Goal: Task Accomplishment & Management: Use online tool/utility

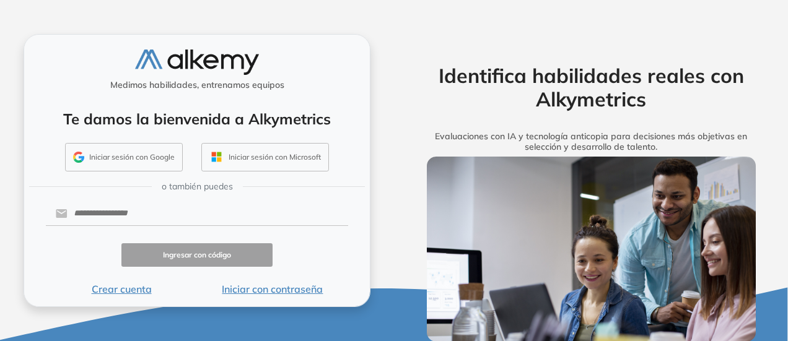
click at [109, 291] on button "Crear cuenta" at bounding box center [121, 289] width 151 height 15
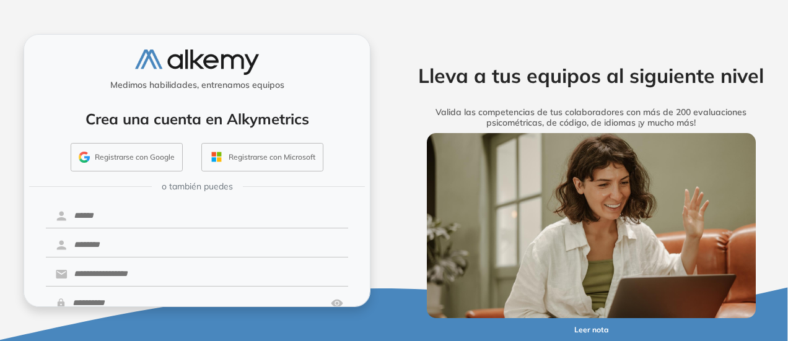
scroll to position [15, 0]
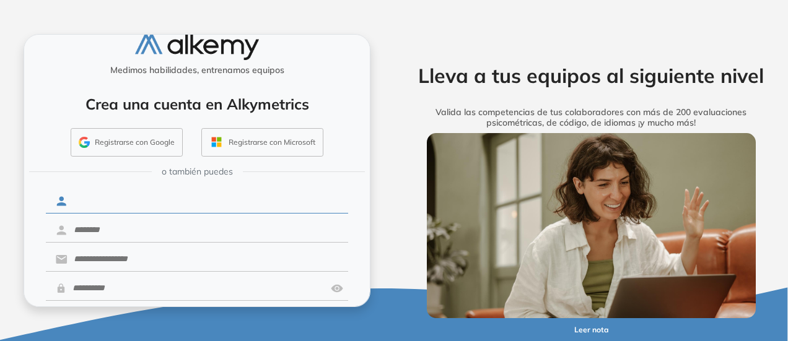
click at [164, 200] on input "text" at bounding box center [208, 202] width 281 height 24
type input "******"
click at [147, 227] on input "text" at bounding box center [208, 231] width 281 height 24
type input "**********"
click at [146, 262] on input "text" at bounding box center [208, 260] width 281 height 24
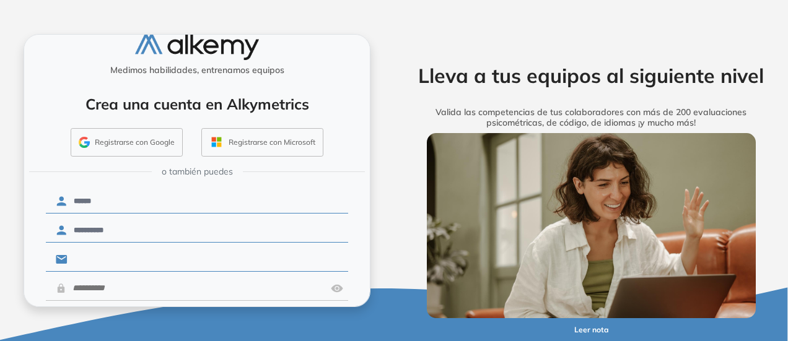
type input "**********"
click at [148, 285] on input "text" at bounding box center [196, 289] width 260 height 24
type input "*"
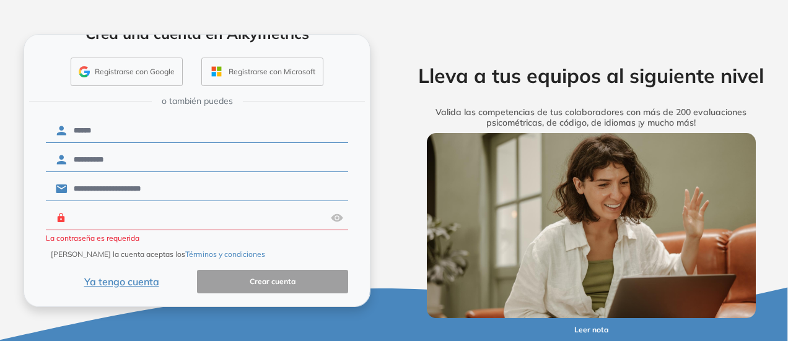
click at [203, 218] on input "text" at bounding box center [196, 218] width 260 height 24
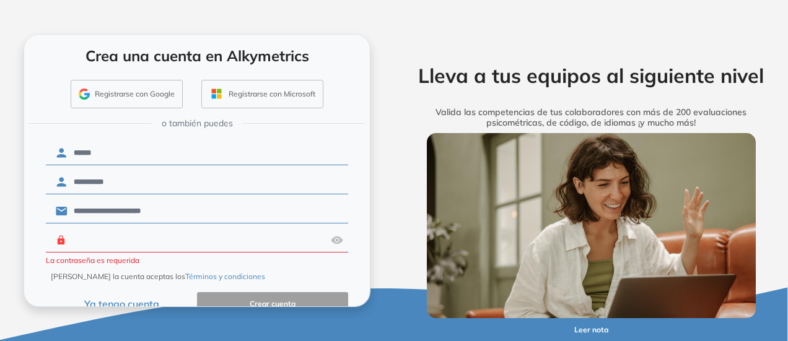
scroll to position [62, 0]
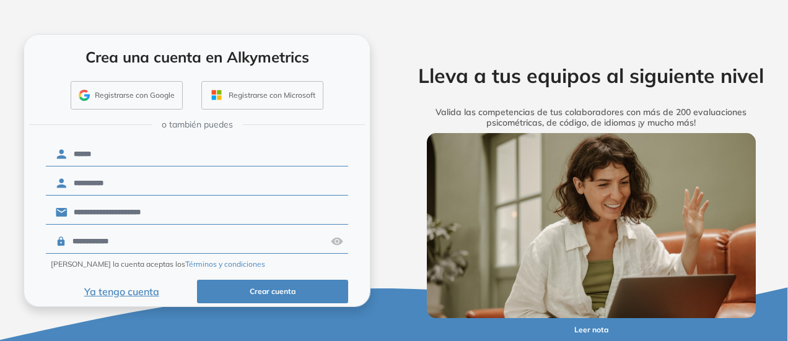
type input "**********"
click at [239, 284] on button "Crear cuenta" at bounding box center [272, 292] width 151 height 24
click at [277, 290] on button "Crear cuenta" at bounding box center [272, 292] width 151 height 24
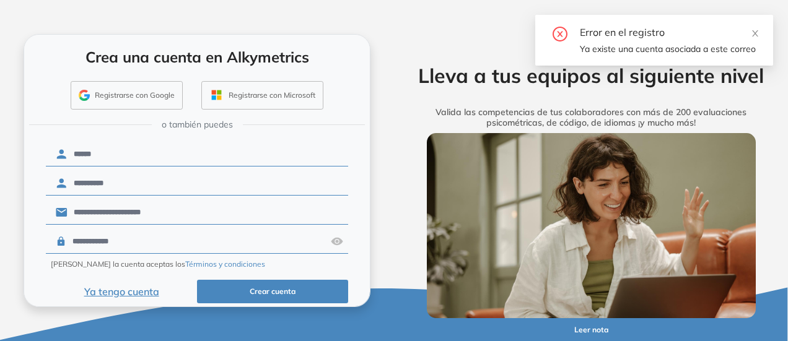
scroll to position [72, 0]
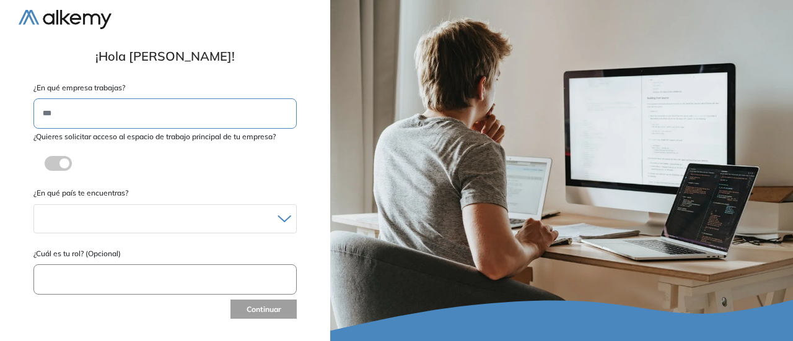
click at [216, 116] on input "text" at bounding box center [164, 114] width 263 height 30
click at [276, 217] on div at bounding box center [165, 219] width 262 height 18
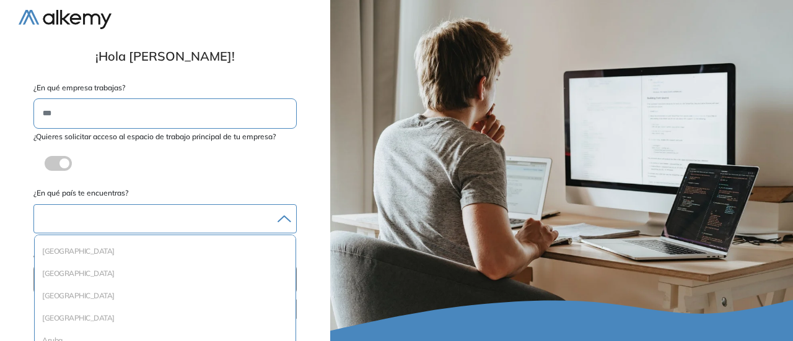
click at [263, 215] on div at bounding box center [165, 219] width 262 height 18
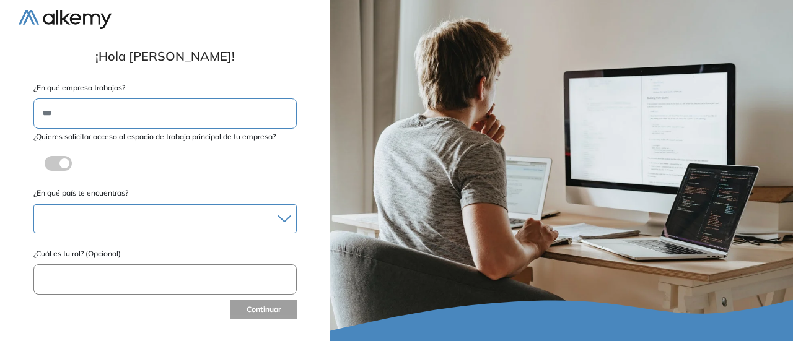
click at [276, 216] on div at bounding box center [165, 219] width 262 height 18
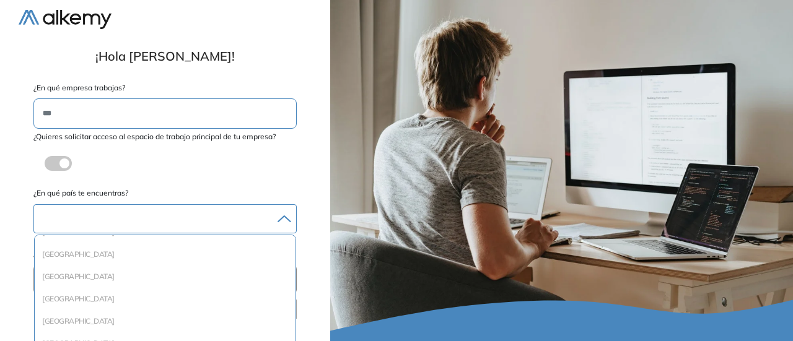
scroll to position [1340, 0]
click at [198, 296] on li "Perú" at bounding box center [165, 294] width 251 height 12
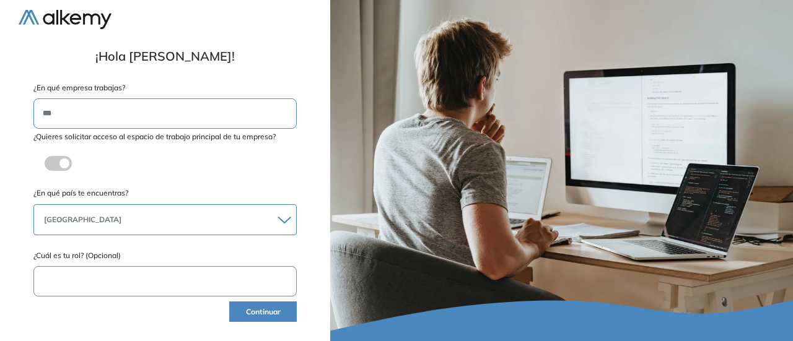
click at [299, 159] on form "**********" at bounding box center [165, 203] width 293 height 242
click at [209, 277] on input "text" at bounding box center [164, 281] width 263 height 30
type input "**********"
click at [230, 309] on button "Continuar" at bounding box center [263, 312] width 68 height 20
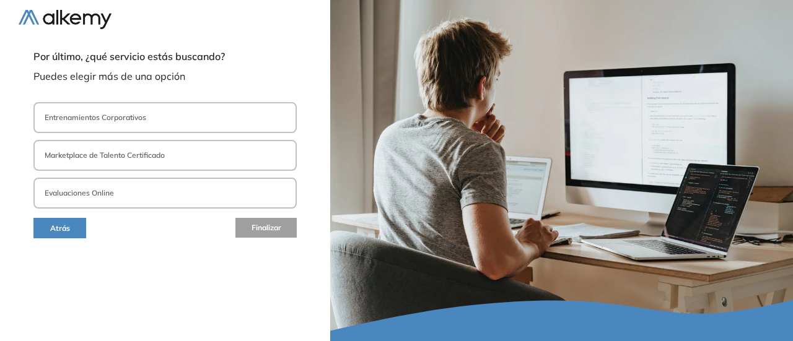
click at [133, 180] on button "Evaluaciones Online" at bounding box center [164, 193] width 263 height 31
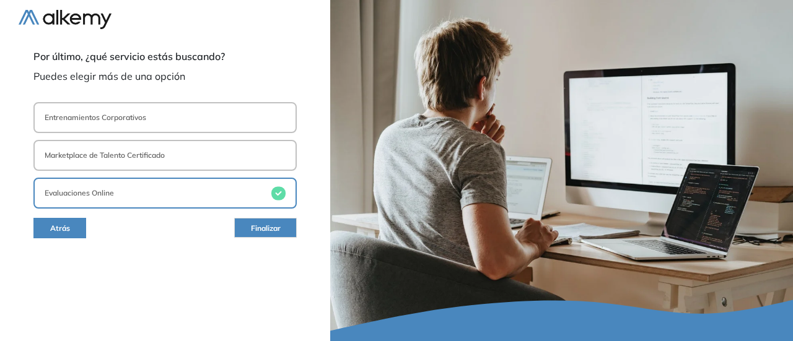
click at [264, 224] on span "Finalizar" at bounding box center [266, 229] width 30 height 12
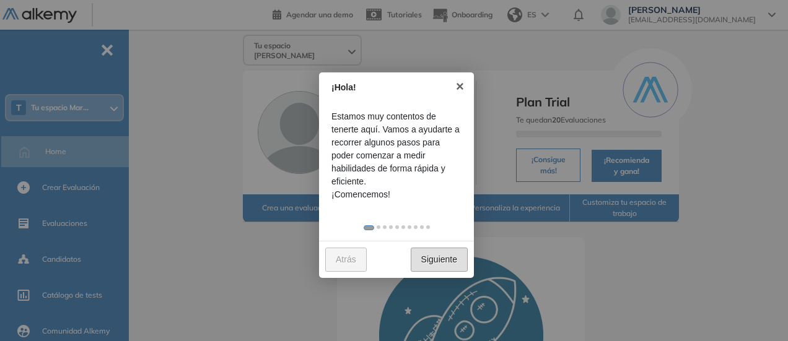
click at [423, 257] on link "Siguiente" at bounding box center [439, 260] width 57 height 24
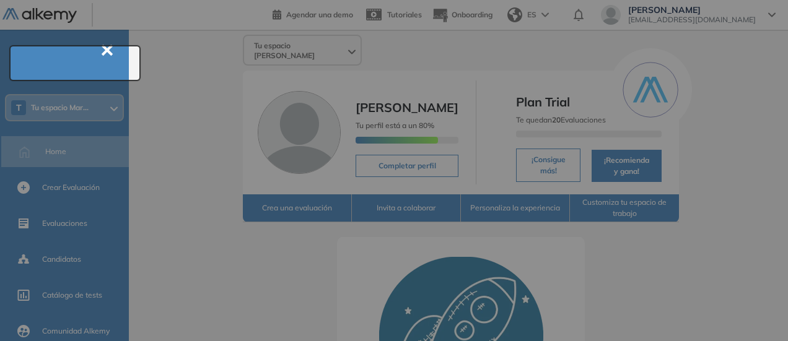
scroll to position [45, 0]
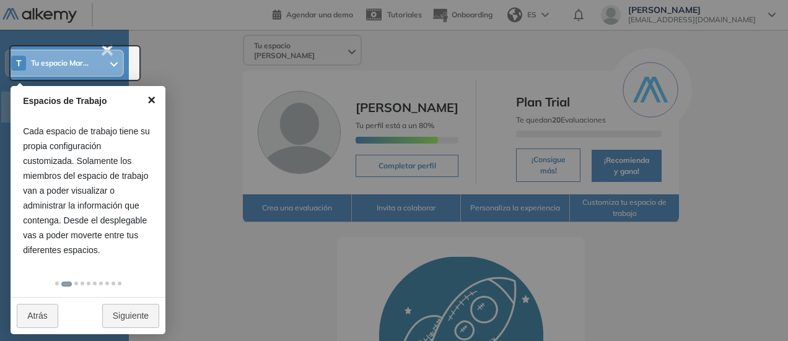
click at [152, 99] on link "×" at bounding box center [152, 100] width 28 height 28
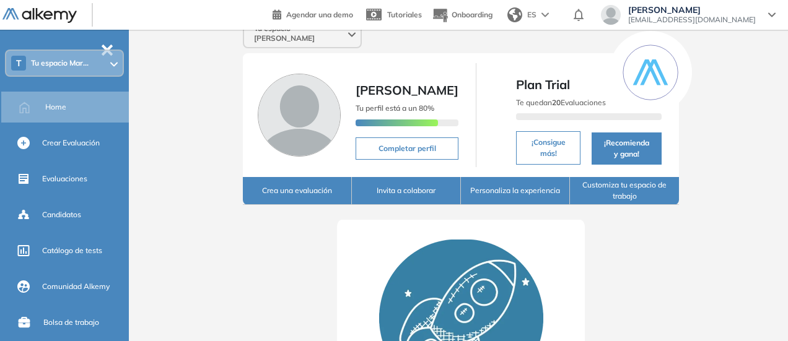
scroll to position [16, 0]
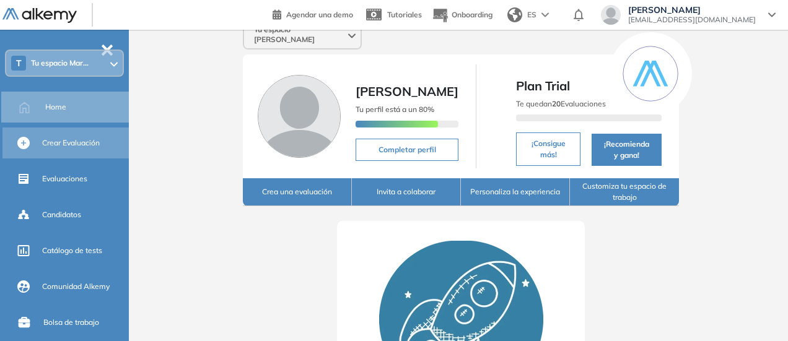
click at [76, 148] on span "Crear Evaluación" at bounding box center [71, 143] width 58 height 11
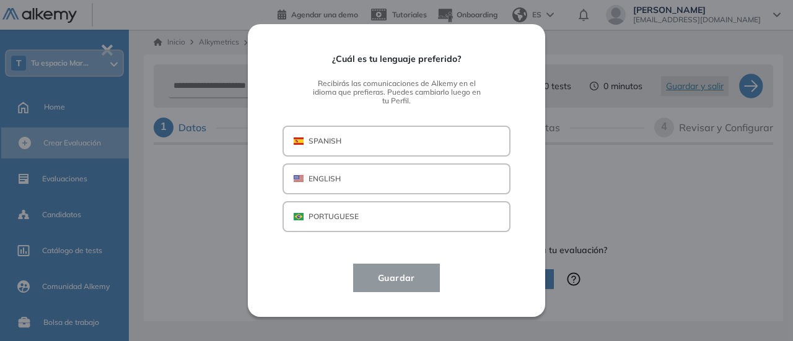
click at [318, 144] on p "SPANISH" at bounding box center [325, 141] width 33 height 11
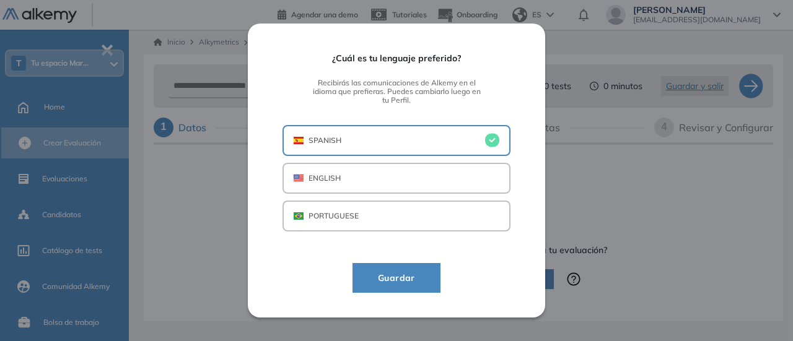
click at [391, 273] on span "Guardar" at bounding box center [396, 278] width 57 height 15
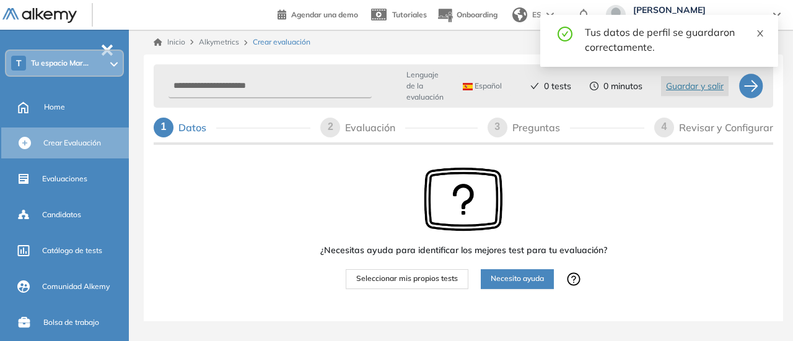
click at [763, 34] on icon "close" at bounding box center [760, 33] width 9 height 9
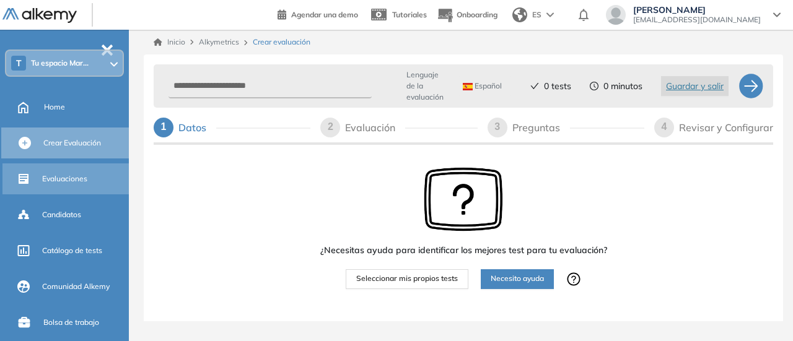
click at [69, 170] on div "Evaluaciones" at bounding box center [84, 179] width 84 height 21
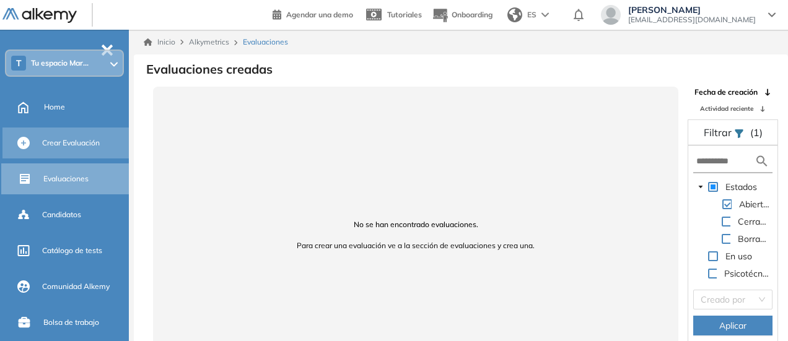
click at [67, 146] on span "Crear Evaluación" at bounding box center [71, 143] width 58 height 11
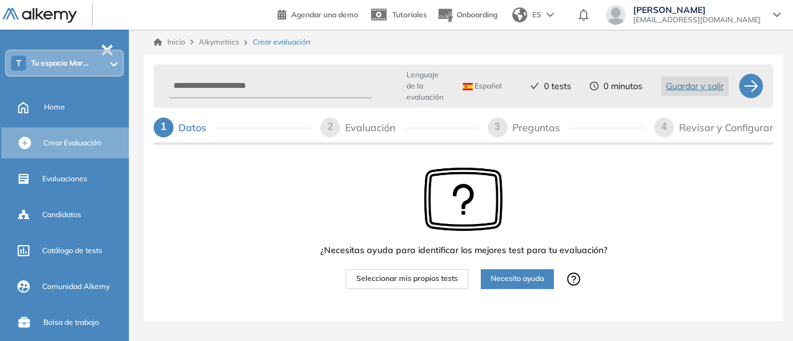
click at [409, 283] on span "Seleccionar mis propios tests" at bounding box center [407, 279] width 102 height 12
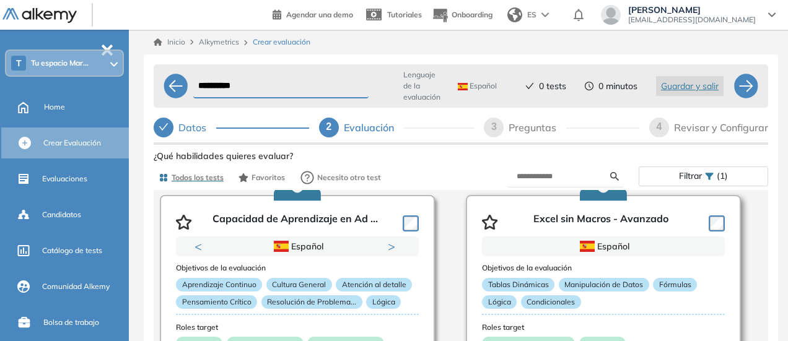
scroll to position [58, 0]
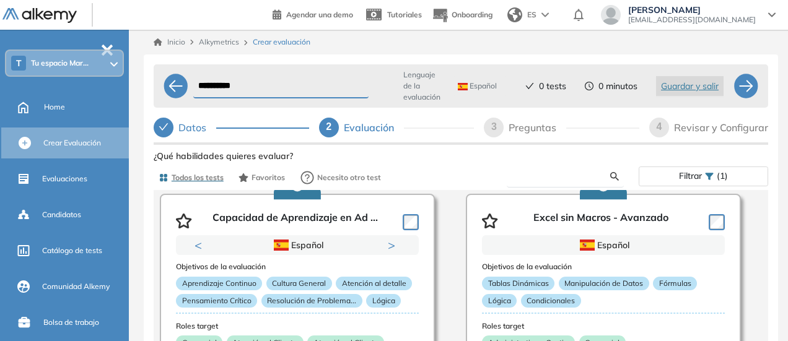
click at [551, 173] on input "text" at bounding box center [564, 176] width 94 height 11
type input "*****"
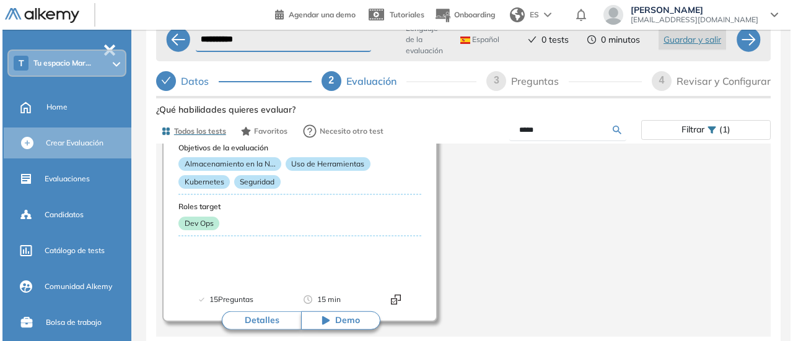
scroll to position [56, 0]
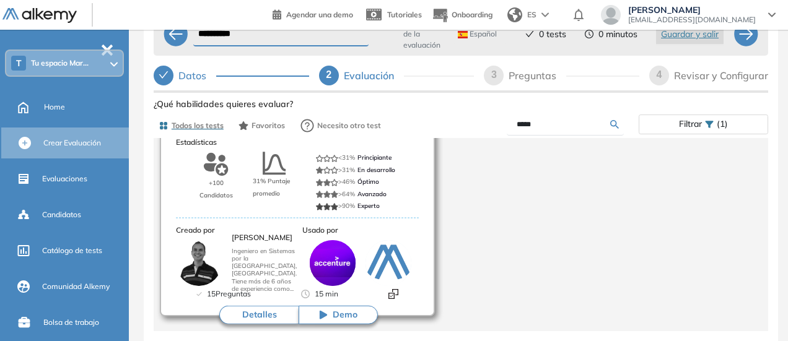
click at [256, 311] on button "Detalles" at bounding box center [258, 315] width 79 height 19
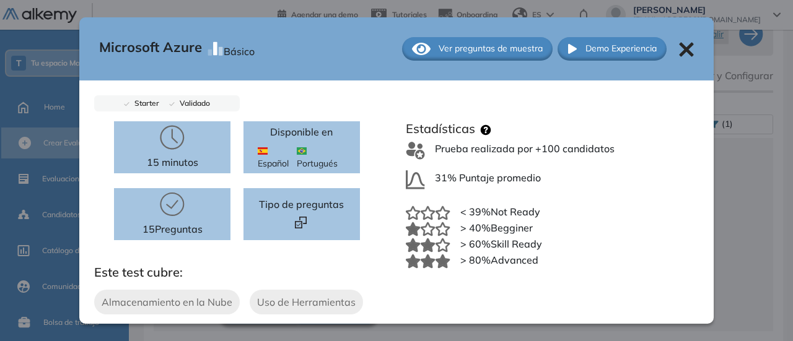
click at [498, 47] on span "Ver preguntas de muestra" at bounding box center [491, 48] width 104 height 13
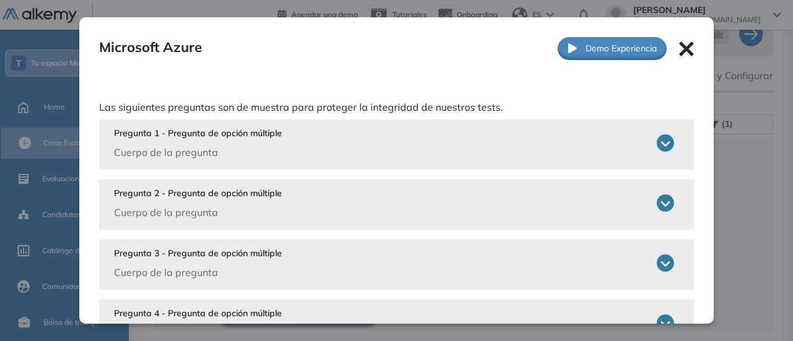
click at [657, 144] on icon at bounding box center [665, 142] width 17 height 17
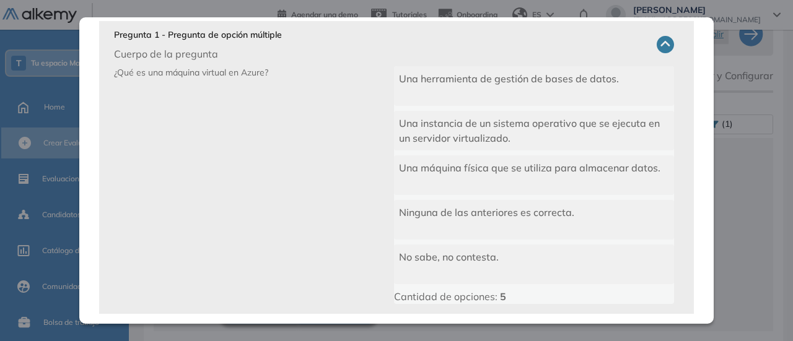
scroll to position [99, 0]
click at [657, 43] on icon at bounding box center [665, 43] width 17 height 17
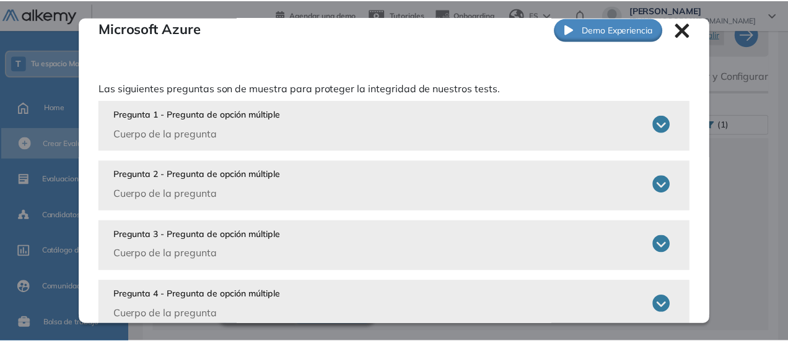
scroll to position [0, 0]
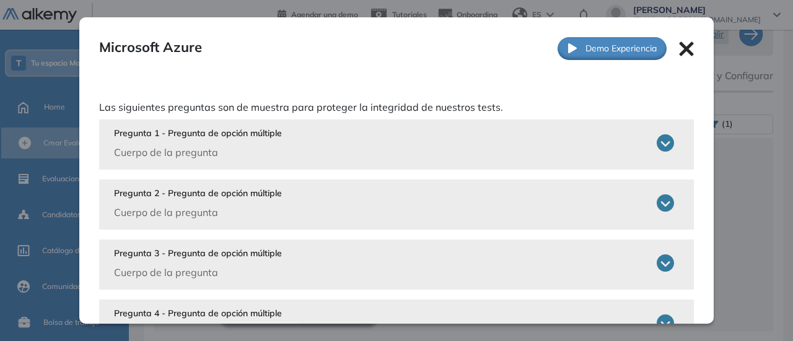
click at [679, 53] on icon at bounding box center [686, 49] width 15 height 15
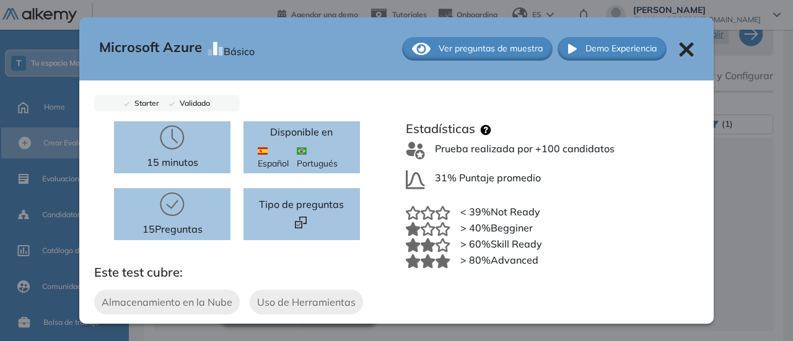
click at [679, 49] on icon at bounding box center [686, 49] width 14 height 14
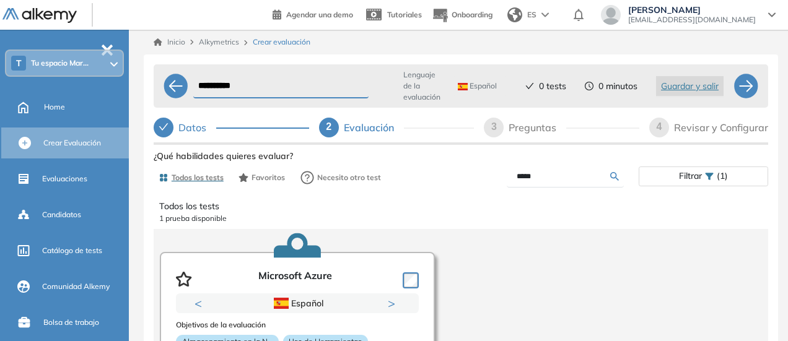
click at [493, 128] on span "3" at bounding box center [494, 126] width 6 height 11
select select "*****"
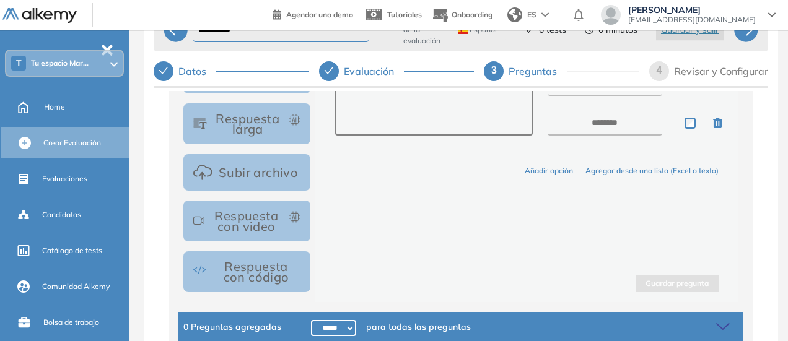
scroll to position [57, 0]
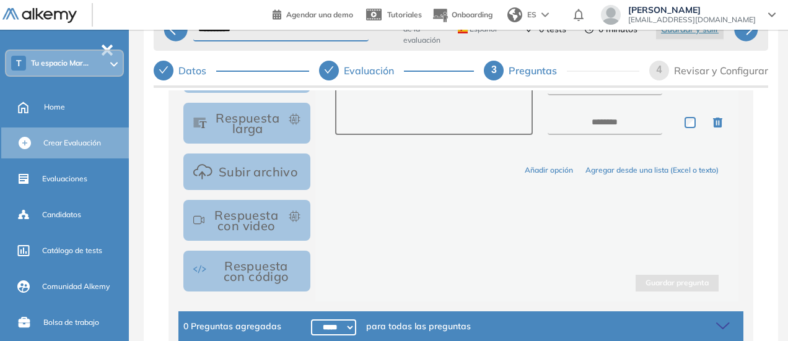
click at [252, 178] on button "Subir archivo" at bounding box center [246, 172] width 127 height 37
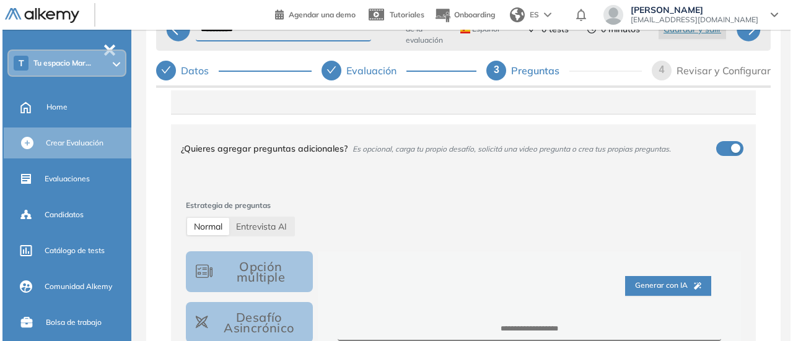
scroll to position [78, 0]
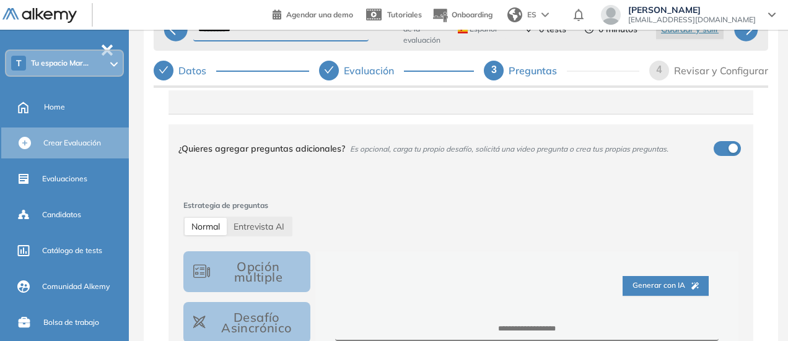
click at [665, 286] on span "Generar con IA" at bounding box center [666, 286] width 66 height 12
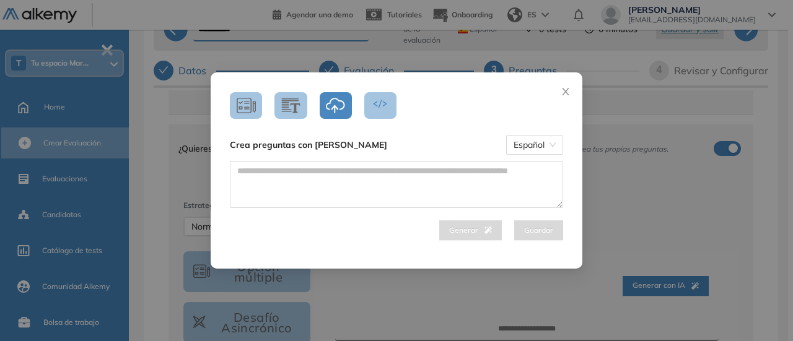
click at [334, 107] on icon "button" at bounding box center [335, 105] width 19 height 15
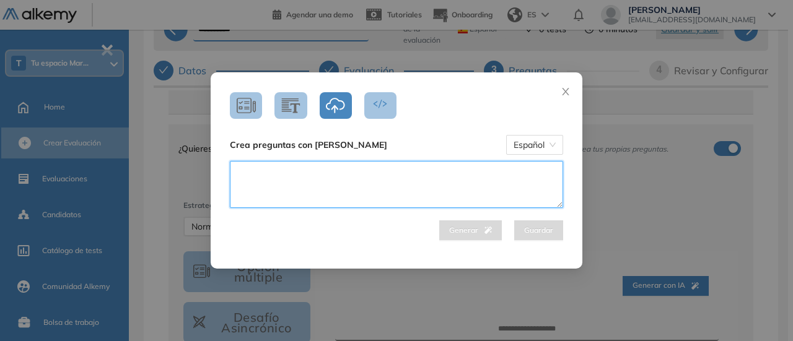
click at [318, 181] on textarea at bounding box center [396, 184] width 333 height 47
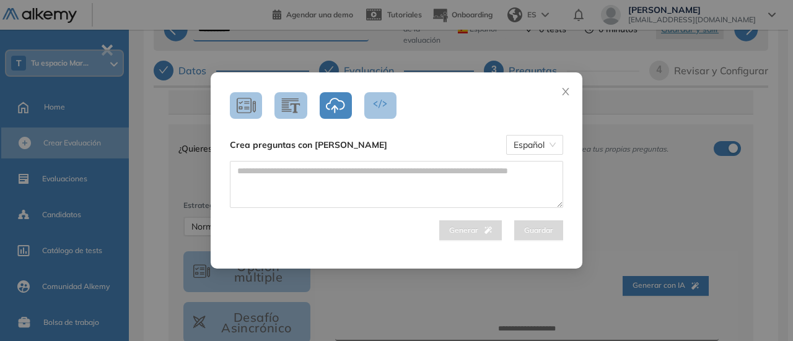
click at [334, 105] on icon "button" at bounding box center [335, 105] width 19 height 17
click at [250, 105] on icon "button" at bounding box center [246, 105] width 19 height 17
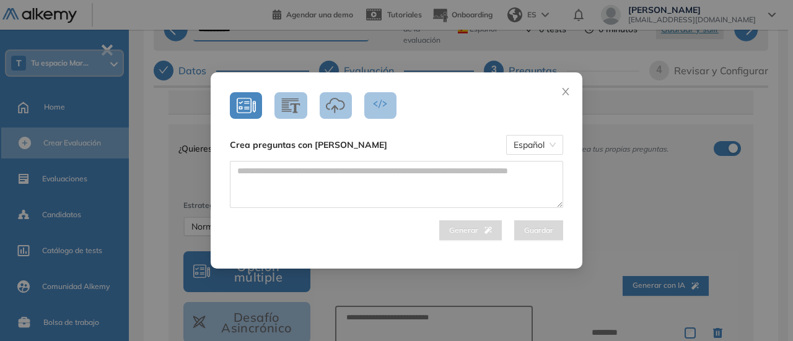
click at [285, 115] on button "button" at bounding box center [290, 105] width 32 height 27
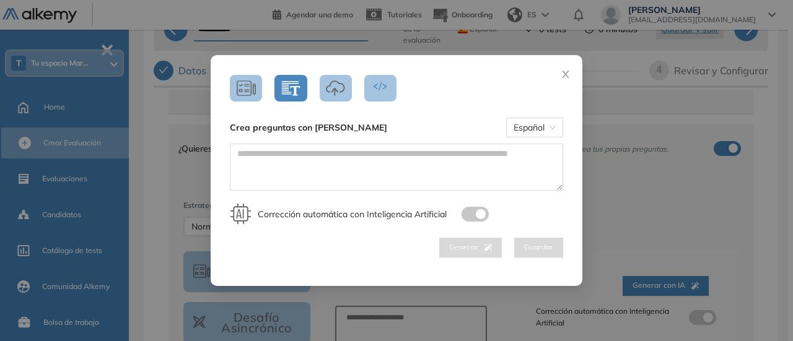
click at [326, 90] on icon "button" at bounding box center [335, 88] width 19 height 17
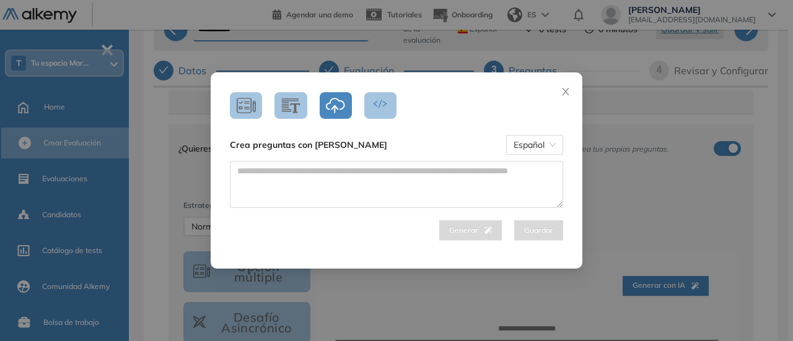
click at [340, 104] on icon "button" at bounding box center [335, 105] width 19 height 17
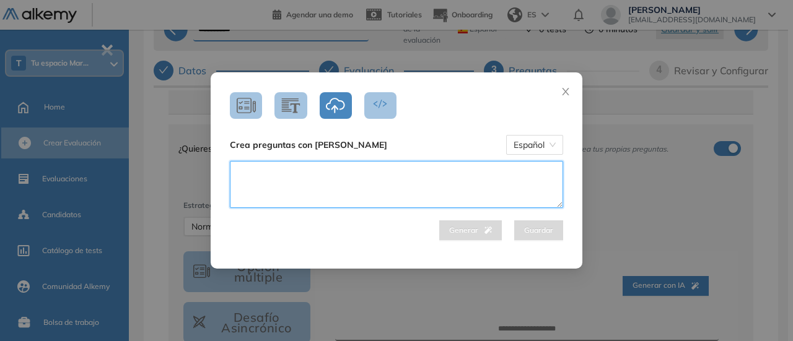
click at [392, 179] on textarea at bounding box center [396, 184] width 333 height 47
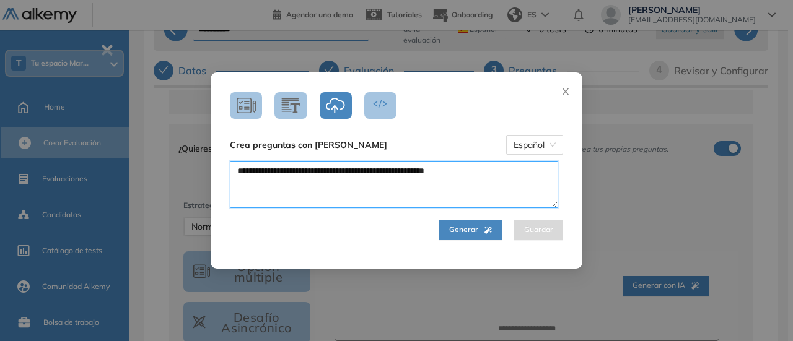
click at [421, 172] on textarea "**********" at bounding box center [394, 184] width 328 height 46
type textarea "**********"
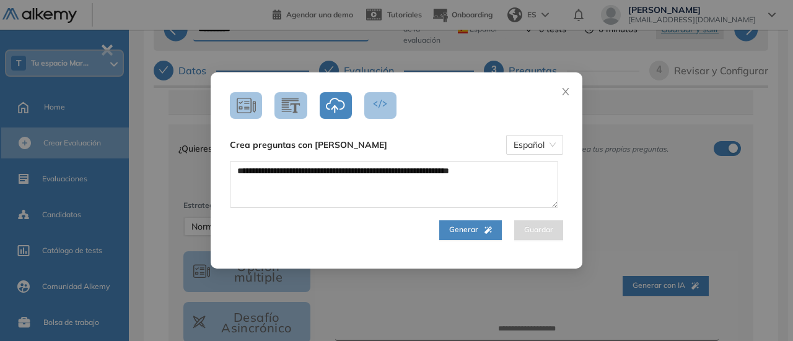
click at [454, 232] on span "Generar" at bounding box center [470, 230] width 43 height 12
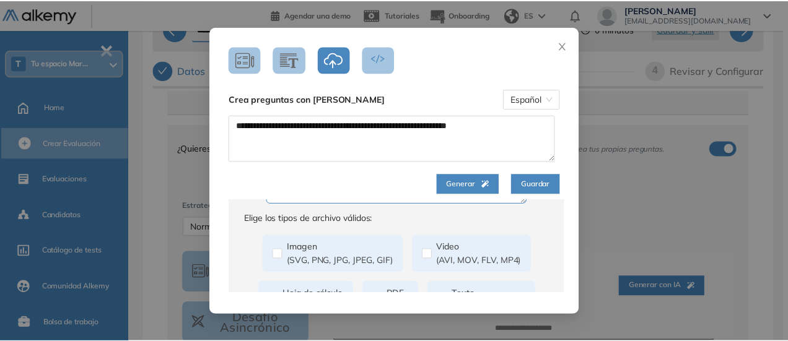
scroll to position [0, 0]
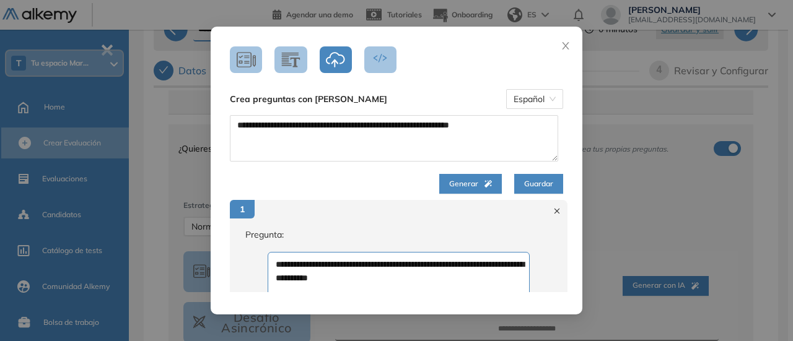
click at [248, 59] on icon "button" at bounding box center [246, 59] width 19 height 17
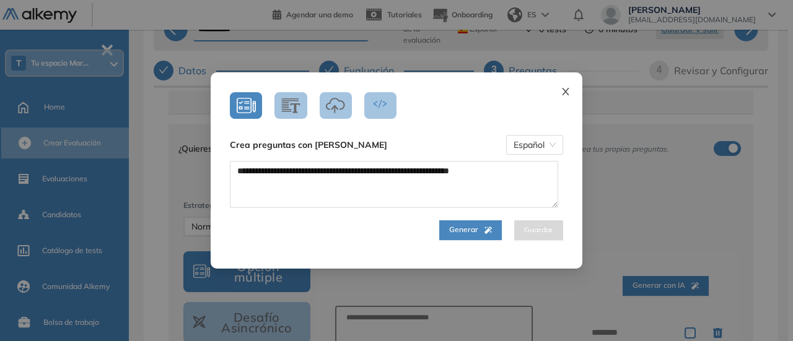
click at [561, 94] on icon "close" at bounding box center [566, 92] width 10 height 10
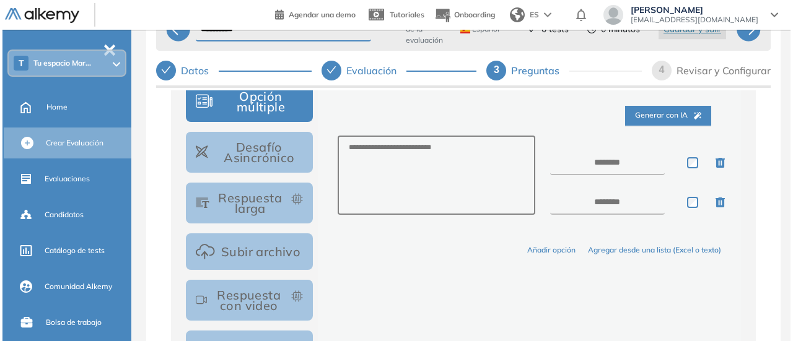
scroll to position [206, 0]
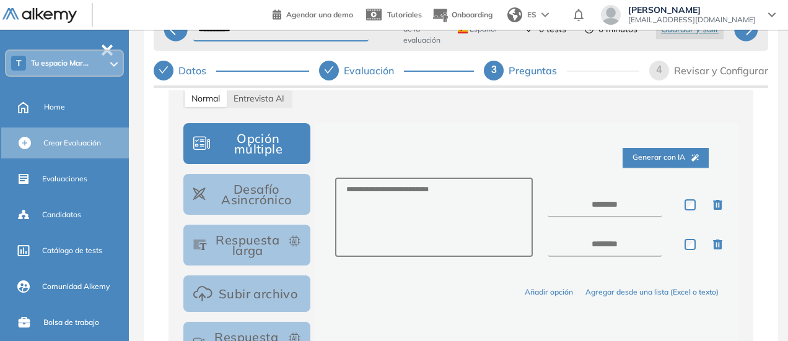
click at [249, 138] on button "Opción múltiple" at bounding box center [246, 143] width 127 height 41
click at [649, 152] on span "Generar con IA" at bounding box center [666, 158] width 66 height 12
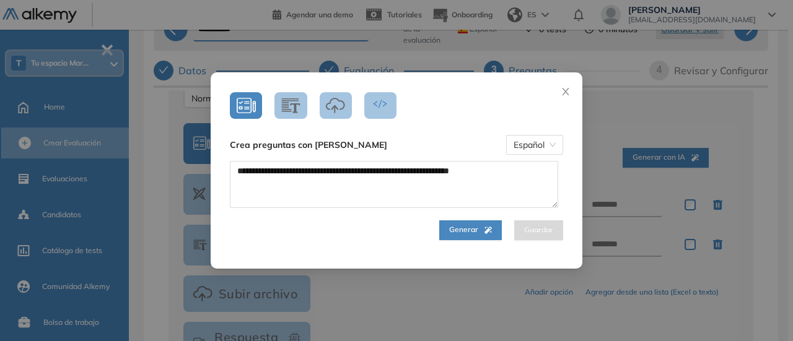
click at [460, 234] on span "Generar" at bounding box center [470, 230] width 43 height 12
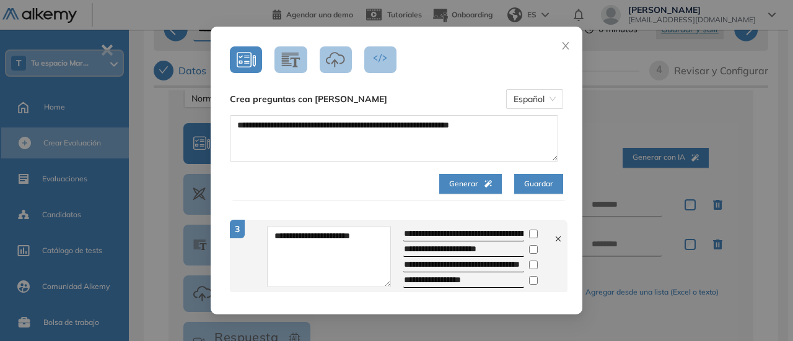
scroll to position [167, 0]
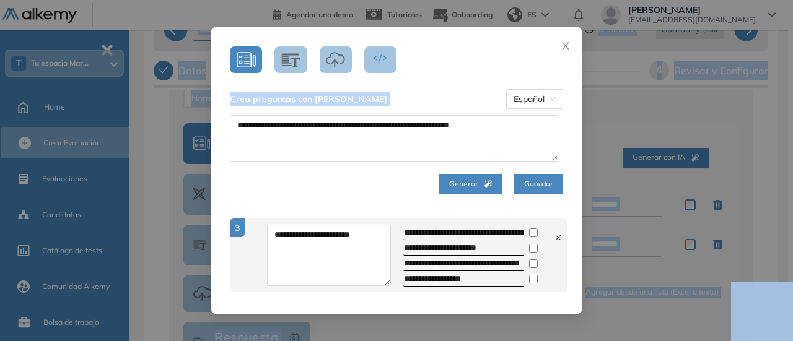
drag, startPoint x: 451, startPoint y: 34, endPoint x: 450, endPoint y: -15, distance: 49.0
click at [450, 0] on html "**********" at bounding box center [396, 113] width 793 height 341
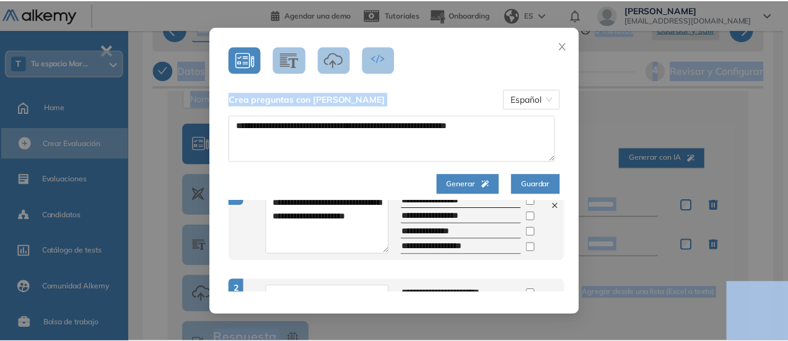
scroll to position [0, 0]
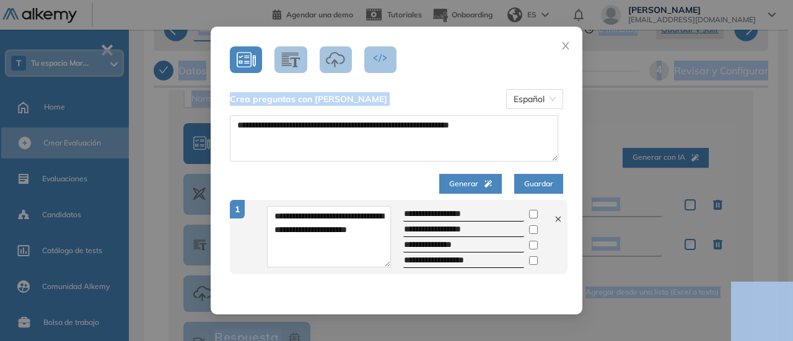
click at [517, 186] on button "Guardar" at bounding box center [538, 184] width 49 height 20
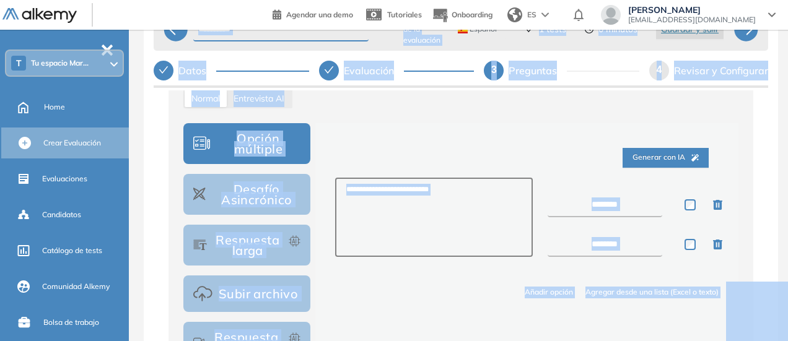
click at [449, 151] on div "Generar con IA" at bounding box center [527, 158] width 384 height 40
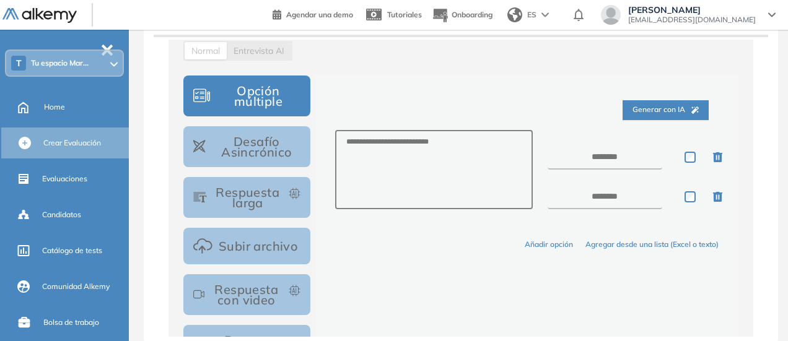
scroll to position [328, 0]
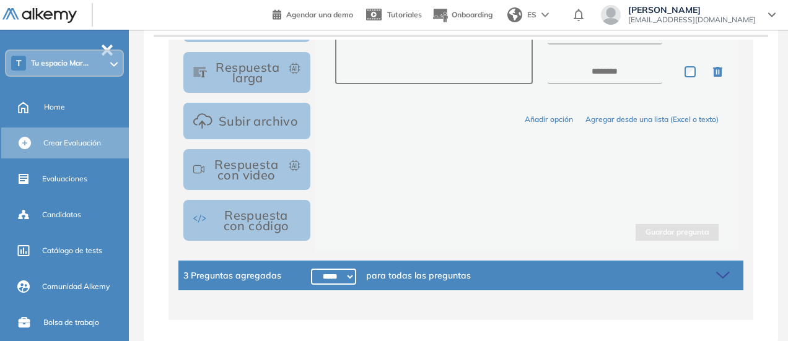
click at [257, 278] on span "3 Preguntas agregadas" at bounding box center [232, 276] width 98 height 14
click at [716, 270] on icon at bounding box center [724, 275] width 17 height 17
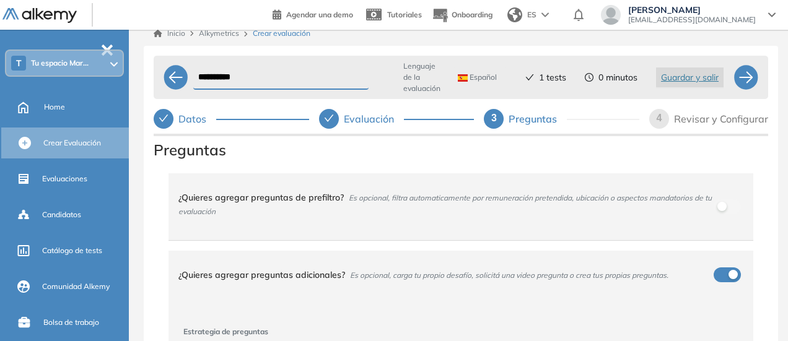
scroll to position [0, 0]
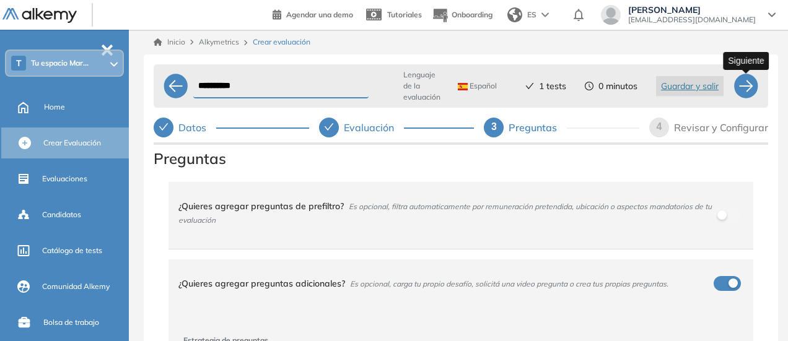
click at [750, 82] on div at bounding box center [746, 86] width 25 height 25
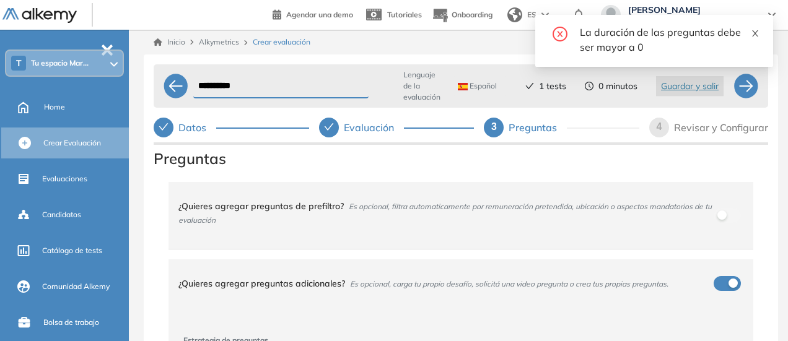
click at [758, 32] on icon "close" at bounding box center [755, 33] width 9 height 9
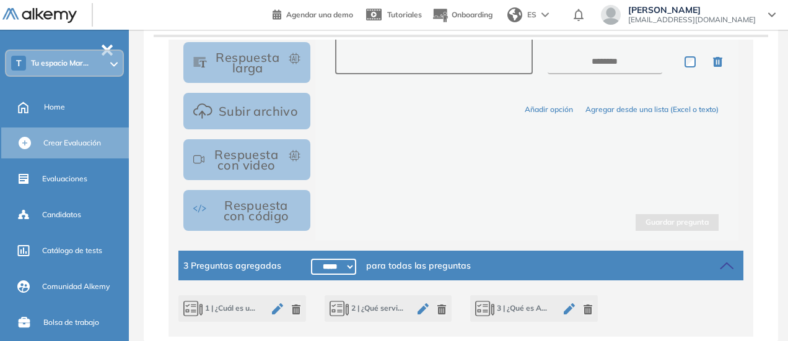
scroll to position [338, 0]
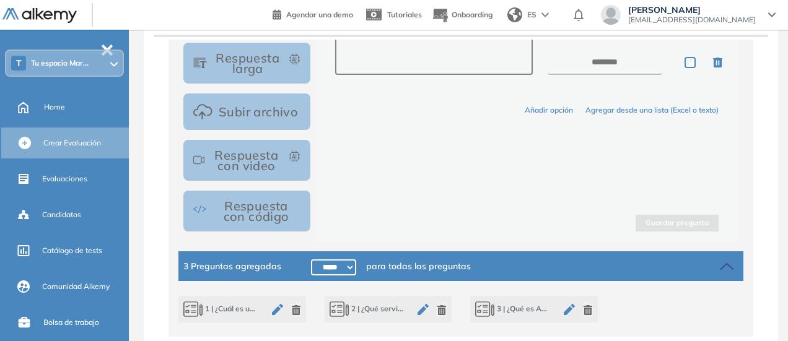
click at [321, 263] on select "***** ***** ****** ****** ****** ****** ****** ****** ****** ****** ****** ****…" at bounding box center [333, 268] width 45 height 16
select select "*****"
click at [311, 260] on select "***** ***** ****** ****** ****** ****** ****** ****** ****** ****** ****** ****…" at bounding box center [333, 268] width 45 height 16
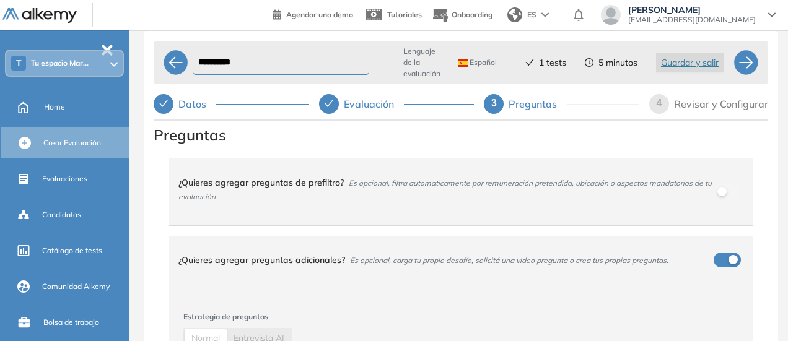
scroll to position [0, 0]
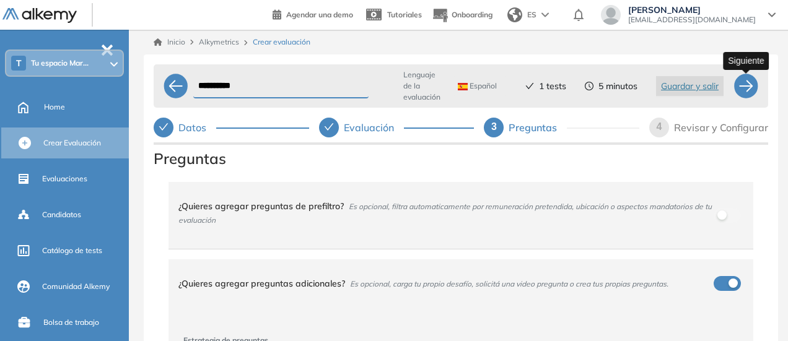
click at [750, 84] on div at bounding box center [746, 86] width 25 height 25
